Goal: Task Accomplishment & Management: Use online tool/utility

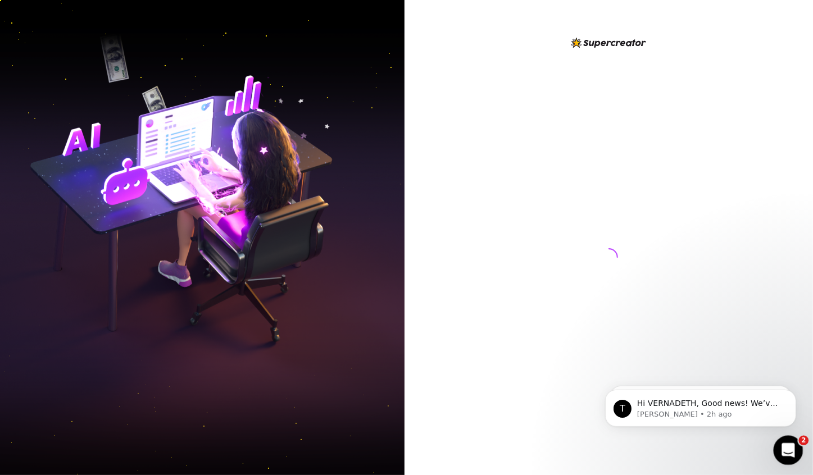
click at [790, 444] on icon "Open Intercom Messenger" at bounding box center [786, 449] width 19 height 19
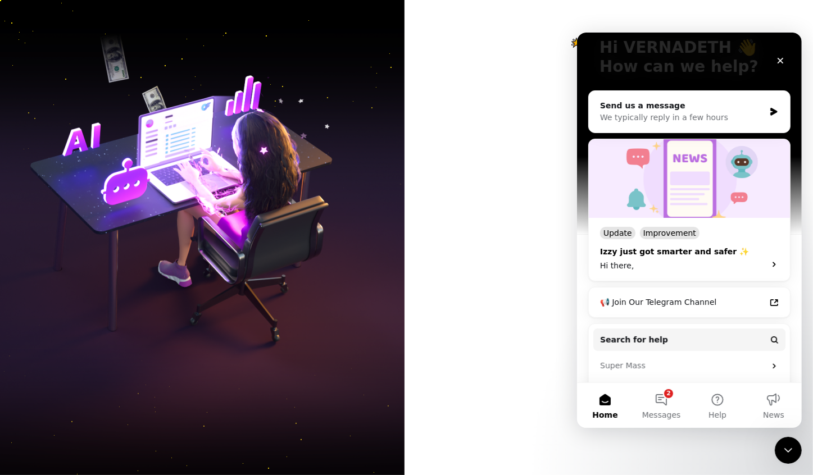
scroll to position [152, 0]
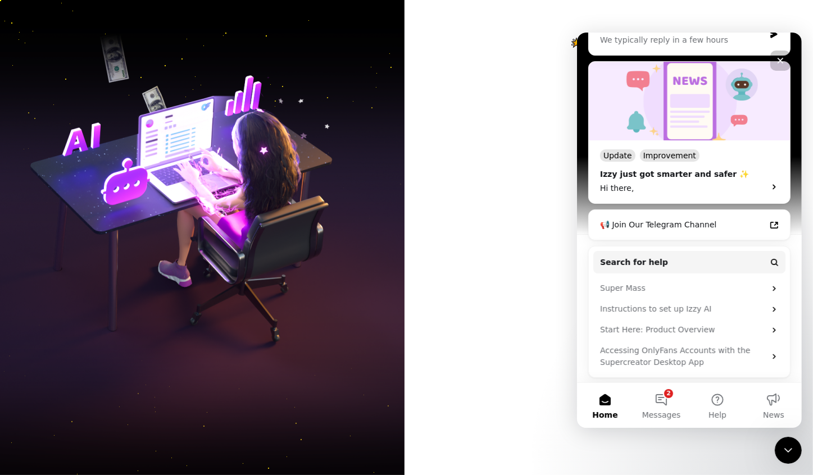
click at [478, 306] on div at bounding box center [608, 237] width 408 height 475
click at [777, 63] on icon "Close" at bounding box center [779, 60] width 9 height 9
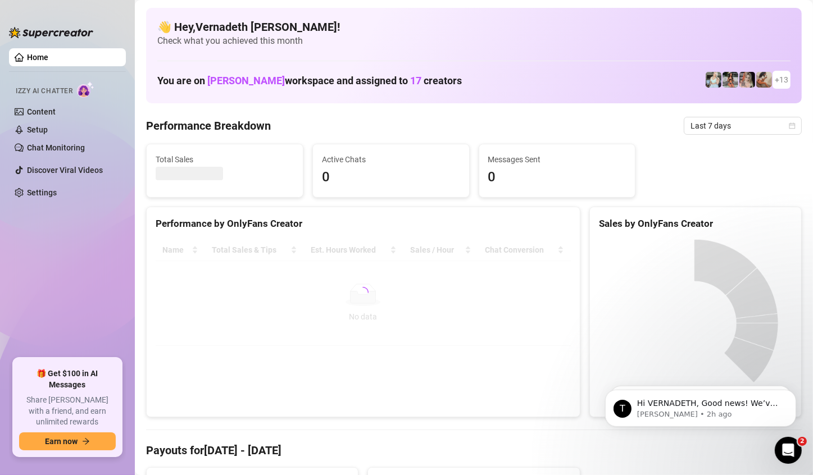
scroll to position [0, 0]
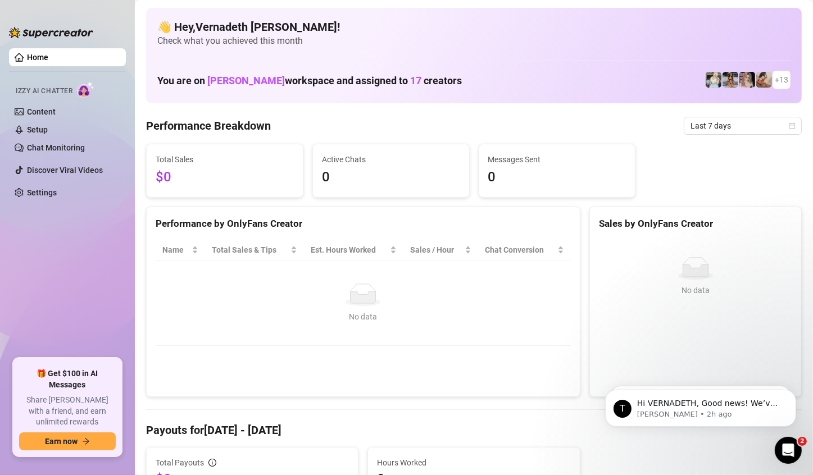
click at [774, 82] on span "+ 13" at bounding box center [780, 80] width 13 height 12
click at [410, 75] on span "17" at bounding box center [415, 81] width 11 height 12
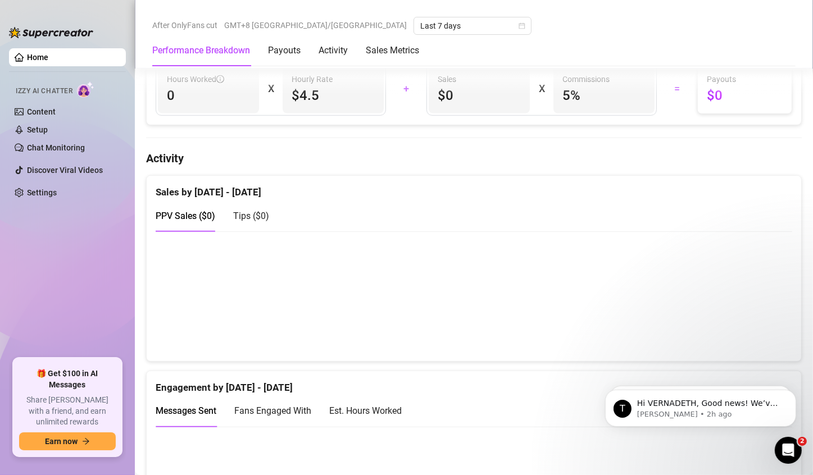
scroll to position [393, 0]
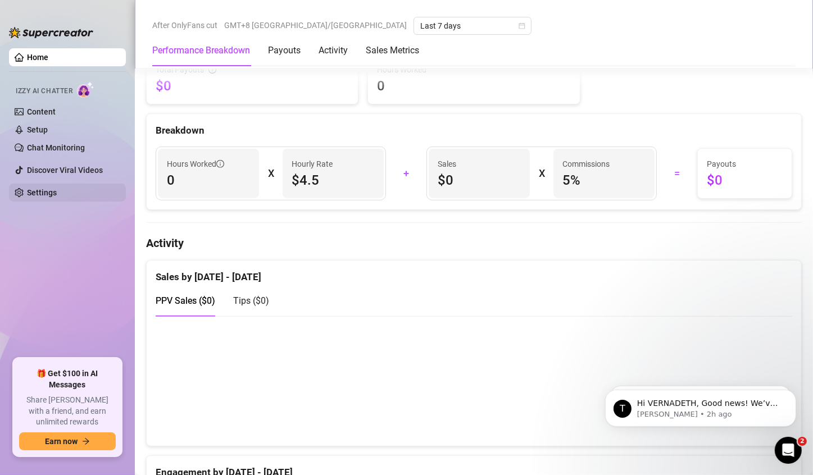
click at [42, 188] on link "Settings" at bounding box center [42, 192] width 30 height 9
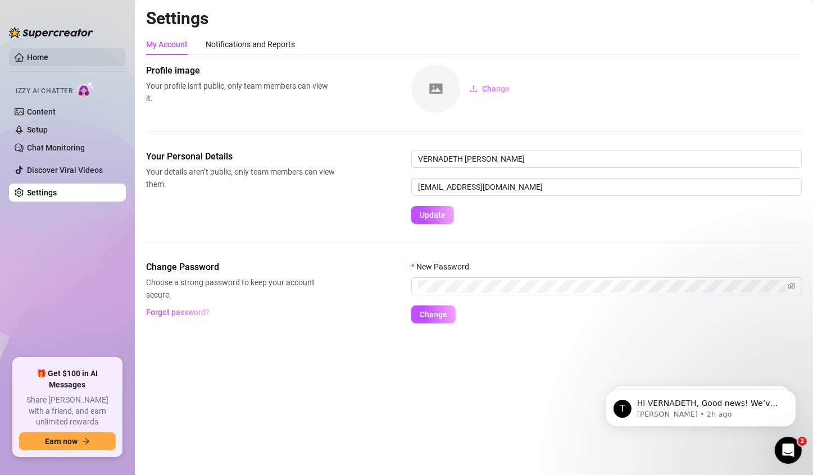
click at [48, 54] on link "Home" at bounding box center [37, 57] width 21 height 9
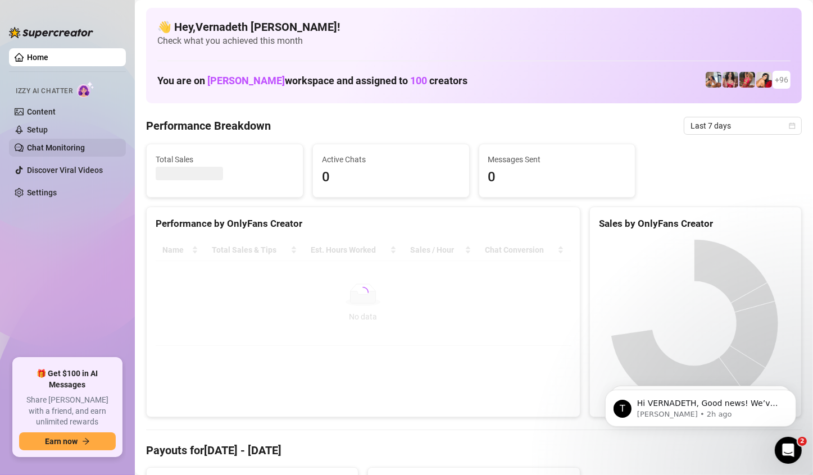
click at [60, 152] on link "Chat Monitoring" at bounding box center [56, 147] width 58 height 9
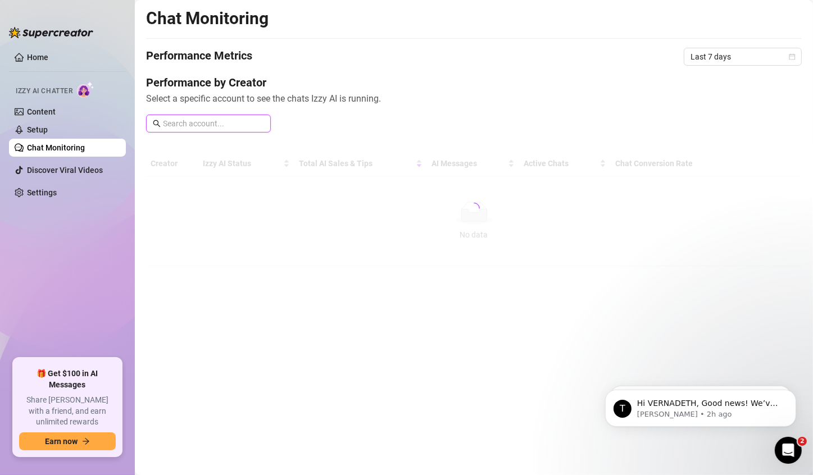
click at [226, 125] on input "text" at bounding box center [213, 123] width 101 height 12
type input "e"
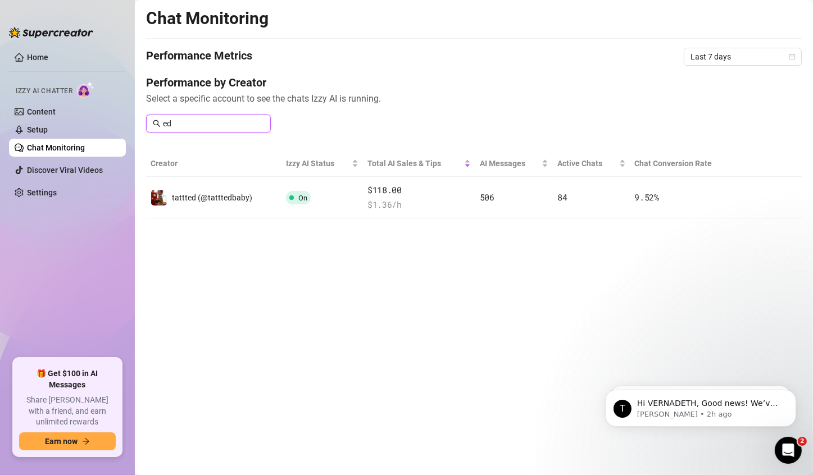
type input "e"
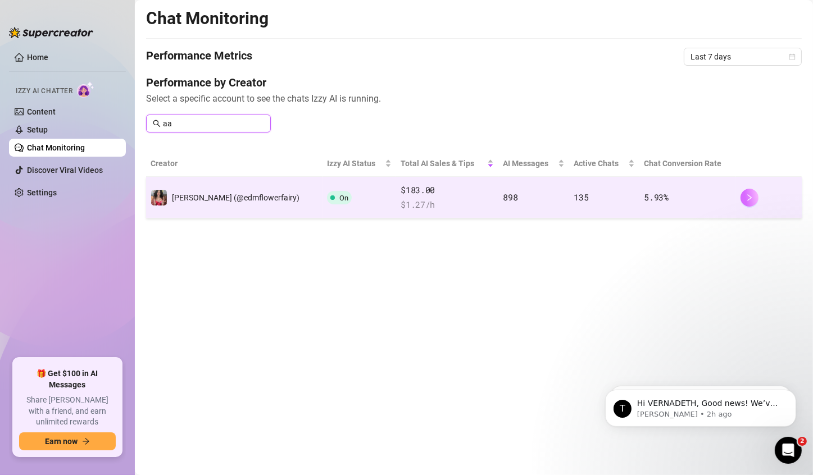
type input "aa"
click at [751, 197] on icon "right" at bounding box center [750, 197] width 4 height 7
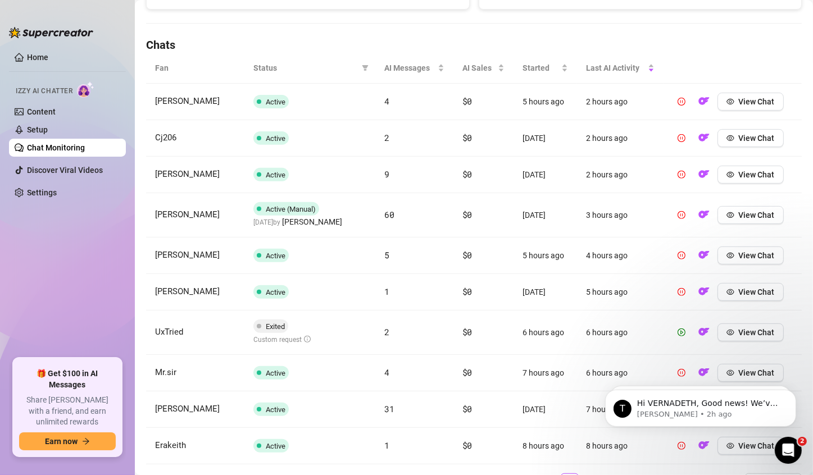
scroll to position [197, 0]
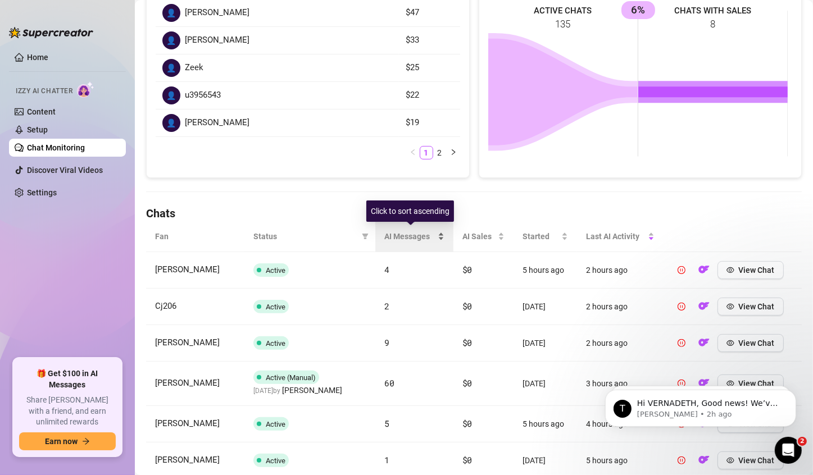
click at [395, 230] on div "AI Messages" at bounding box center [414, 236] width 60 height 12
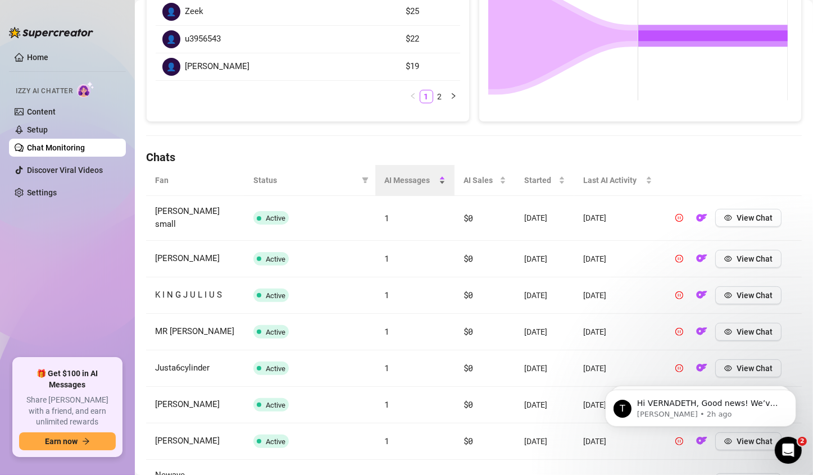
scroll to position [366, 0]
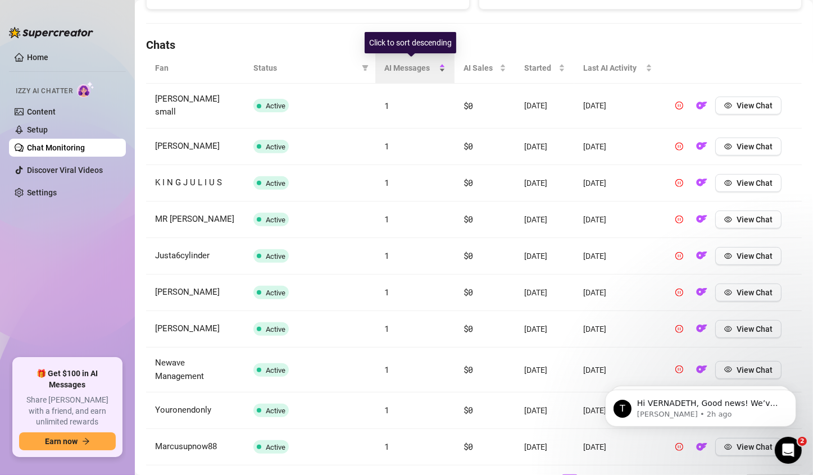
click at [395, 70] on span "AI Messages" at bounding box center [410, 68] width 52 height 12
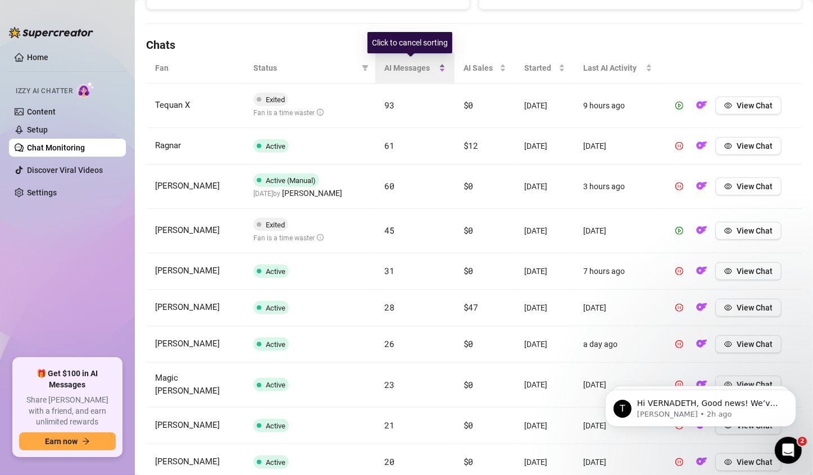
click at [395, 70] on span "AI Messages" at bounding box center [410, 68] width 52 height 12
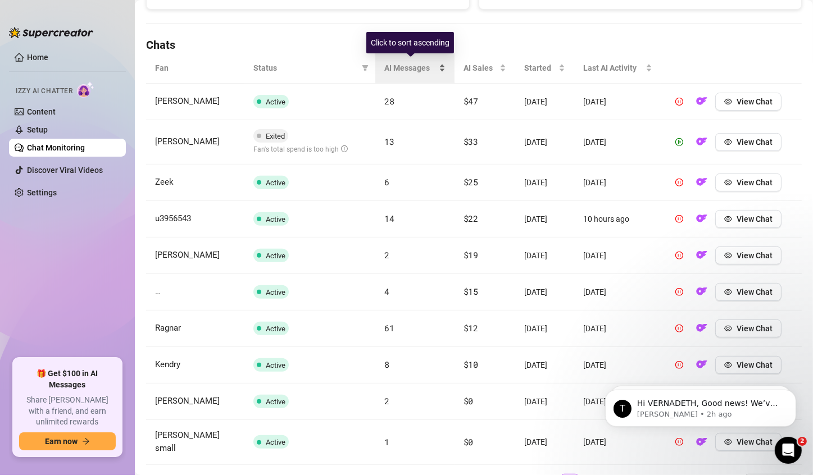
click at [395, 70] on span "AI Messages" at bounding box center [410, 68] width 52 height 12
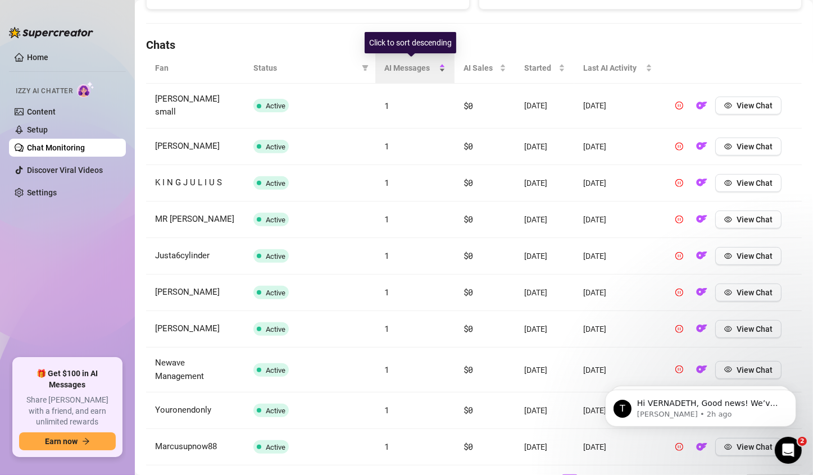
click at [395, 70] on span "AI Messages" at bounding box center [410, 68] width 52 height 12
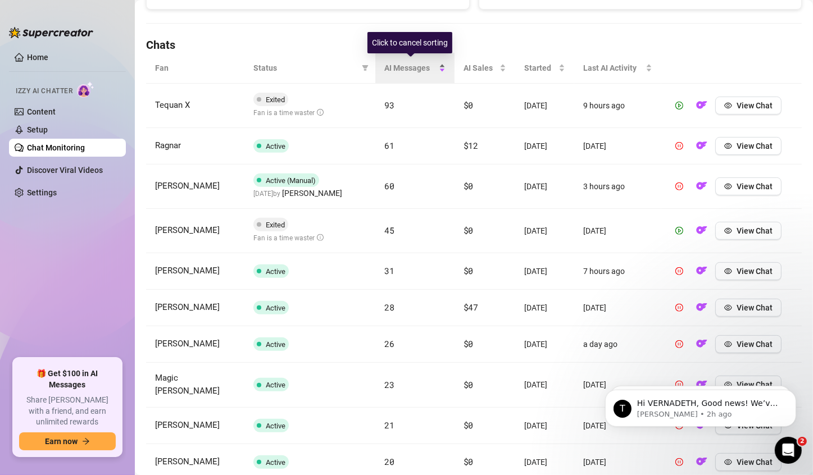
click at [395, 70] on span "AI Messages" at bounding box center [410, 68] width 52 height 12
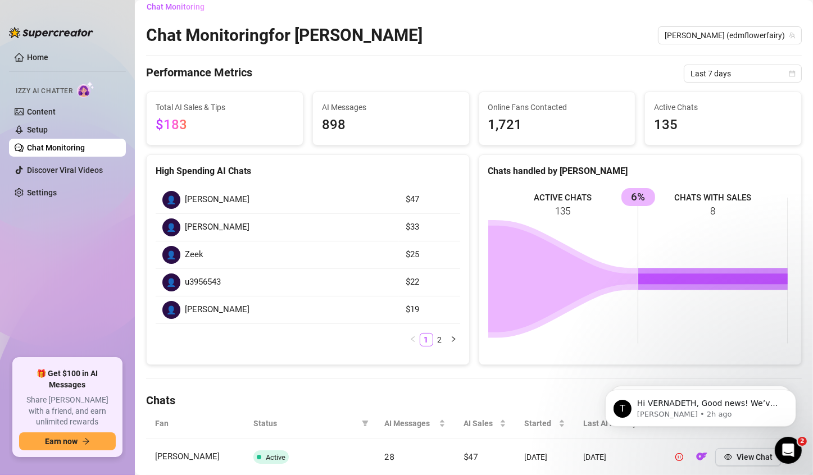
scroll to position [0, 0]
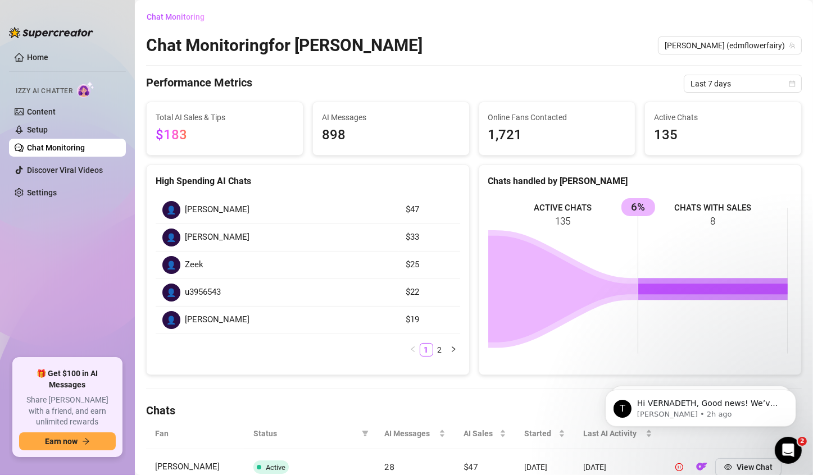
click at [39, 148] on link "Chat Monitoring" at bounding box center [56, 147] width 58 height 9
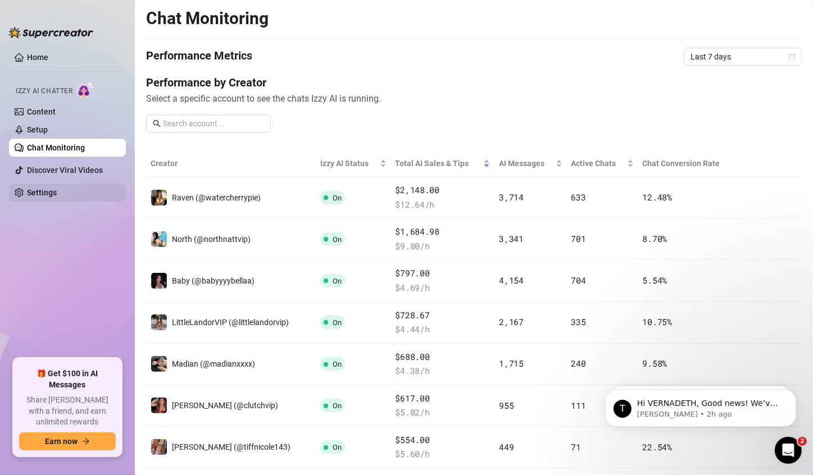
click at [51, 197] on link "Settings" at bounding box center [42, 192] width 30 height 9
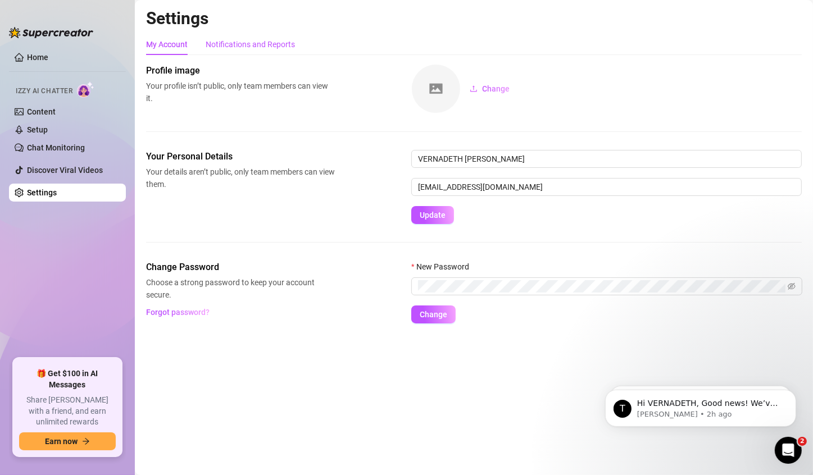
click at [244, 43] on div "Notifications and Reports" at bounding box center [250, 44] width 89 height 12
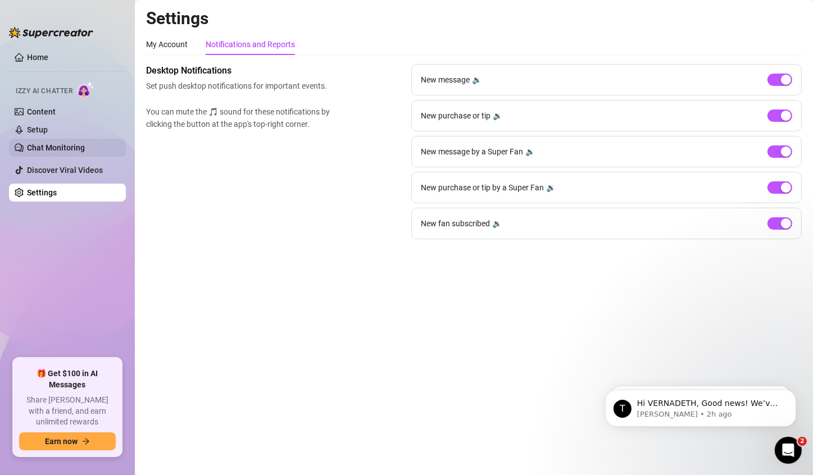
click at [52, 151] on link "Chat Monitoring" at bounding box center [56, 147] width 58 height 9
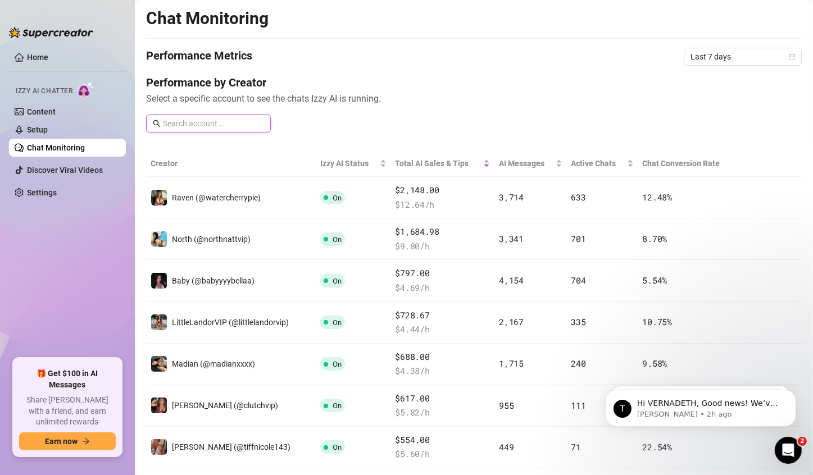
click at [217, 121] on input "text" at bounding box center [213, 123] width 101 height 12
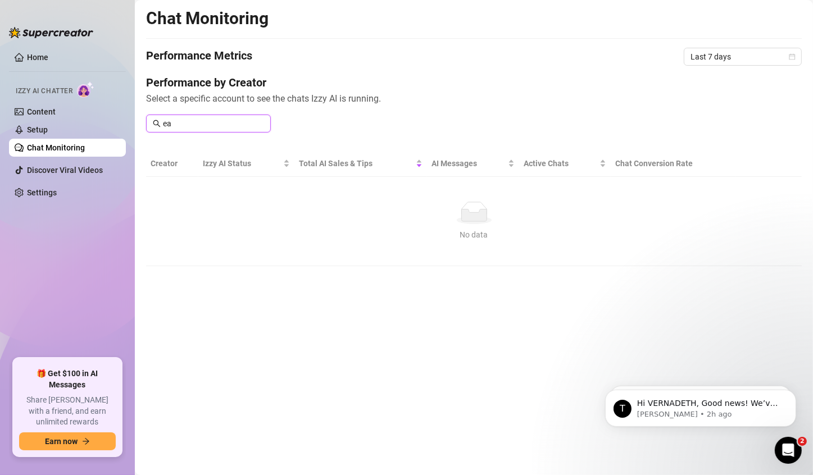
type input "e"
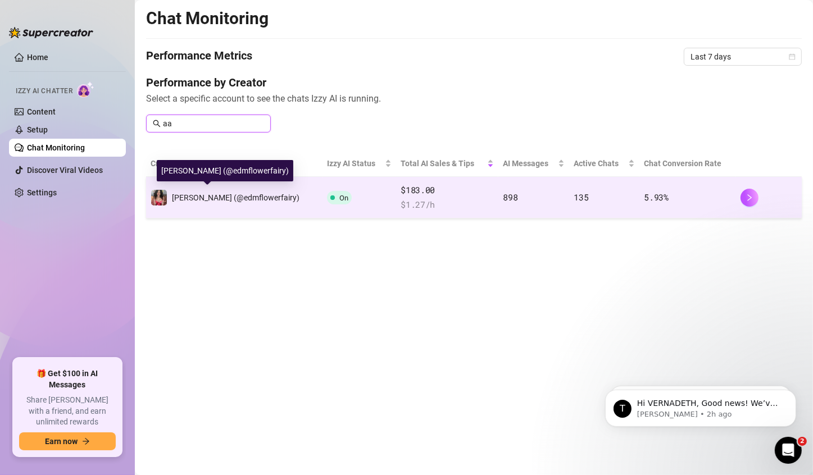
type input "aa"
click at [229, 202] on div "Aaliyah (@edmflowerfairy)" at bounding box center [235, 198] width 127 height 12
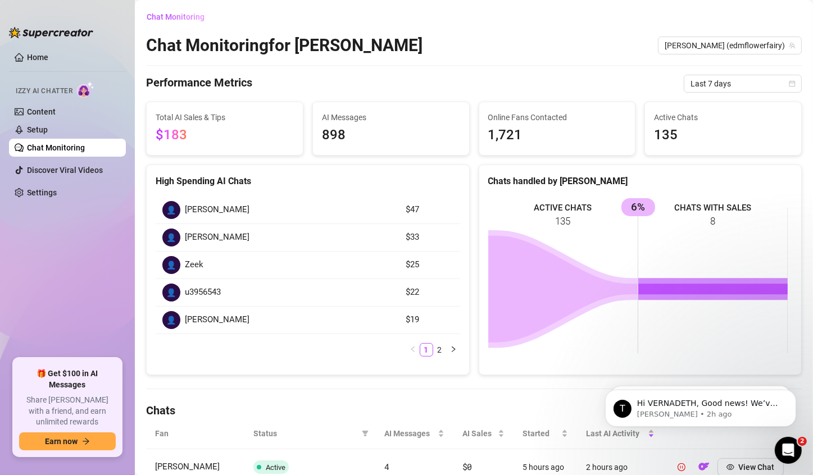
click at [536, 115] on span "Online Fans Contacted" at bounding box center [557, 117] width 138 height 12
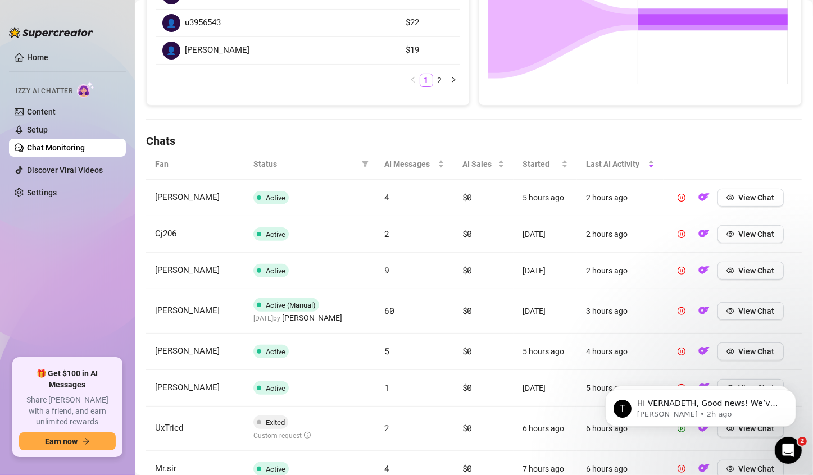
scroll to position [337, 0]
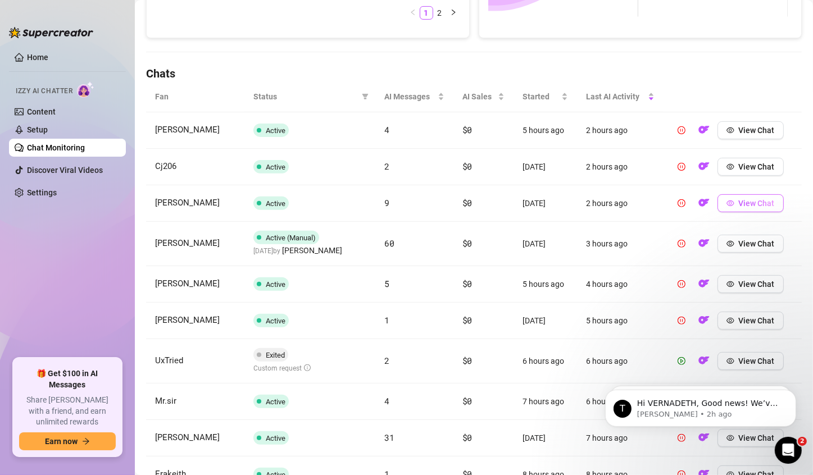
click at [740, 202] on span "View Chat" at bounding box center [757, 203] width 36 height 9
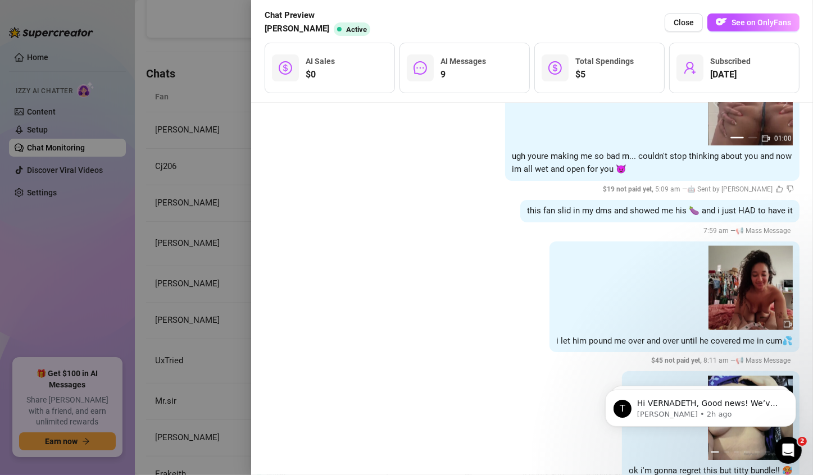
scroll to position [1853, 0]
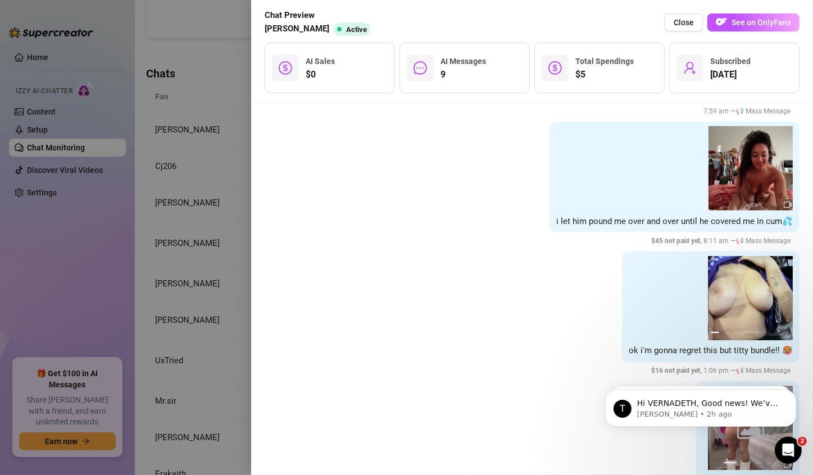
click at [222, 89] on div at bounding box center [406, 237] width 813 height 475
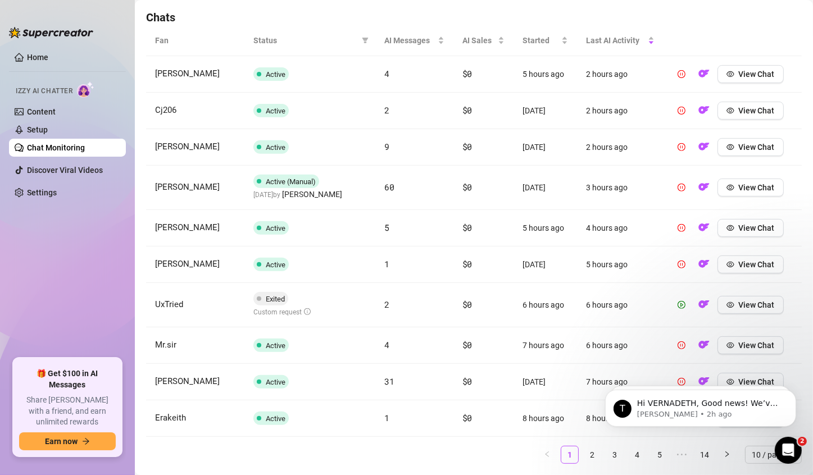
scroll to position [422, 0]
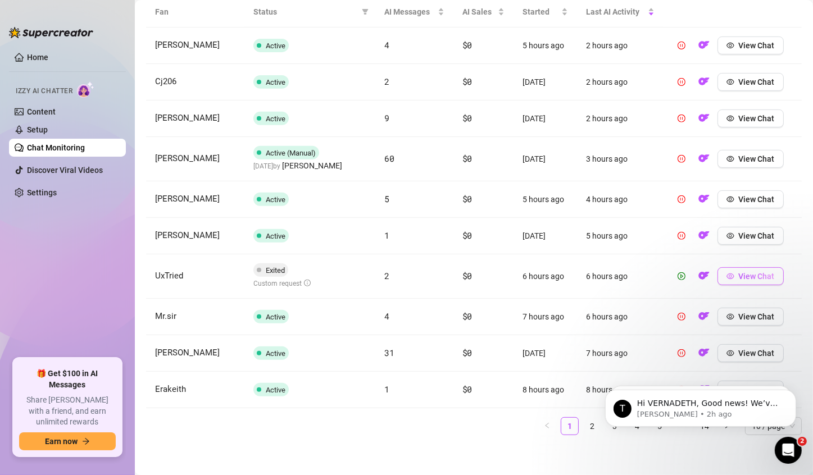
click at [726, 274] on icon "eye" at bounding box center [730, 276] width 8 height 8
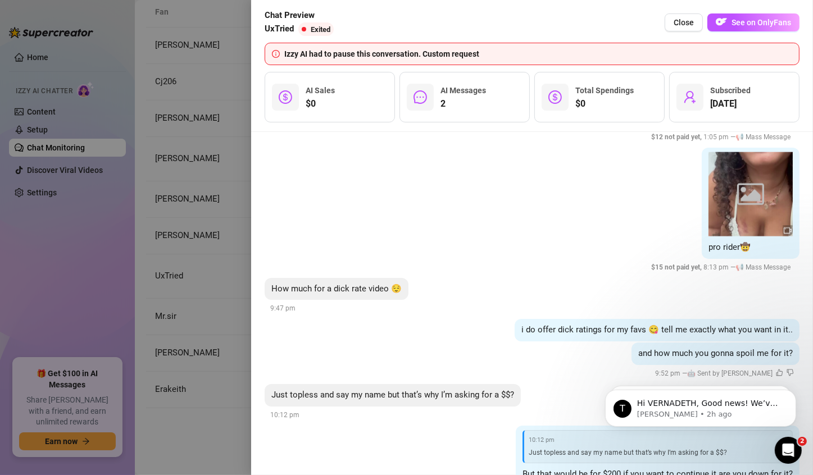
scroll to position [1489, 0]
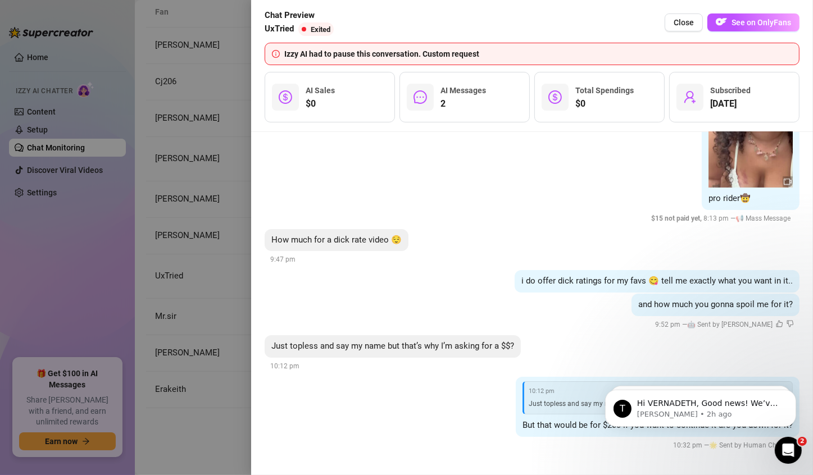
click at [420, 411] on div "10:12 pm Just topless and say my name but that’s why I’m asking for a $$? But t…" at bounding box center [532, 414] width 535 height 75
click at [605, 354] on div "T Hi VERNADETH, Got an account you didn’t add because it felt too small? Not an…" at bounding box center [699, 366] width 191 height 37
click at [792, 394] on icon "Dismiss notification" at bounding box center [792, 392] width 6 height 6
click at [792, 398] on button "Dismiss notification" at bounding box center [792, 392] width 15 height 15
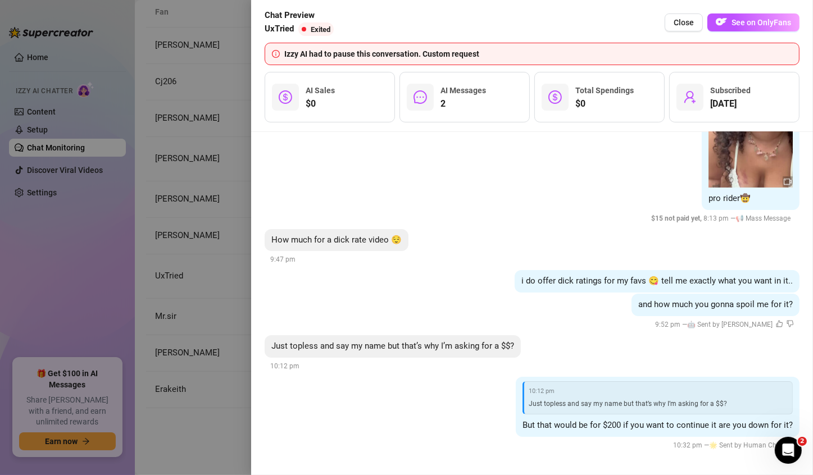
click at [799, 395] on div "Sunday, September 14 1 2 3 NEW BG WITH CREAMPIE i love when my ex cums over 😈 $…" at bounding box center [532, 303] width 562 height 343
click at [555, 425] on span "But that would be for $200 if you want to continue it are you down for it?" at bounding box center [657, 425] width 270 height 10
click at [247, 47] on div at bounding box center [406, 237] width 813 height 475
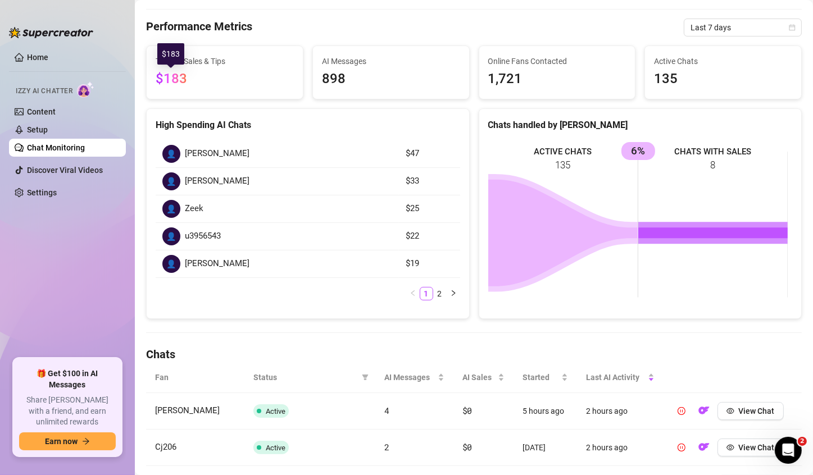
scroll to position [0, 0]
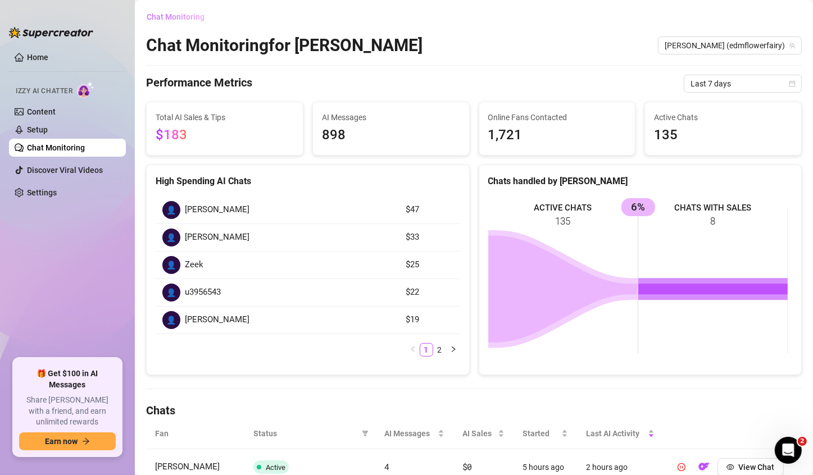
click at [168, 22] on button "Chat Monitoring" at bounding box center [179, 17] width 67 height 18
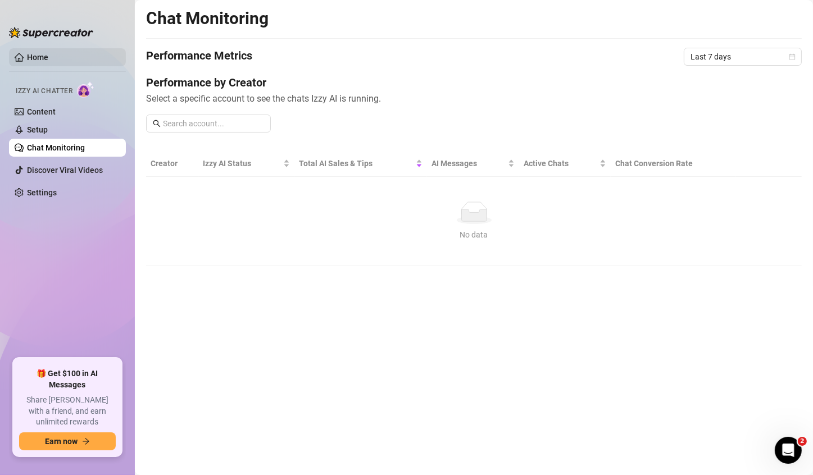
click at [33, 62] on link "Home" at bounding box center [37, 57] width 21 height 9
